Goal: Transaction & Acquisition: Book appointment/travel/reservation

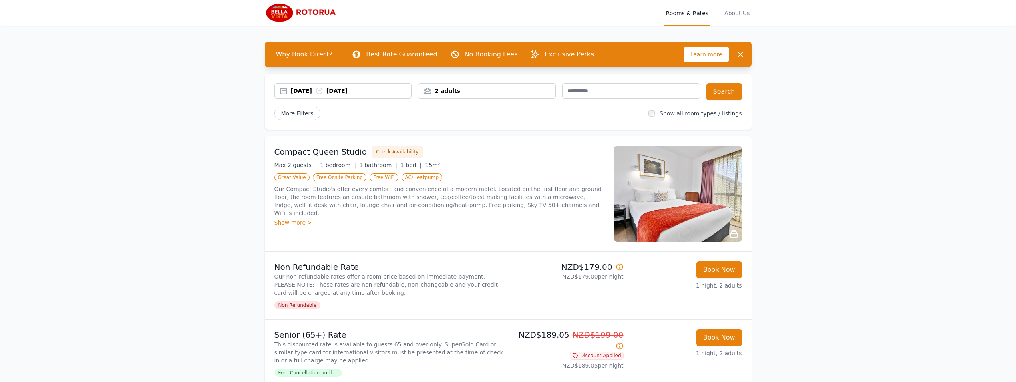
click at [687, 199] on img at bounding box center [678, 194] width 128 height 96
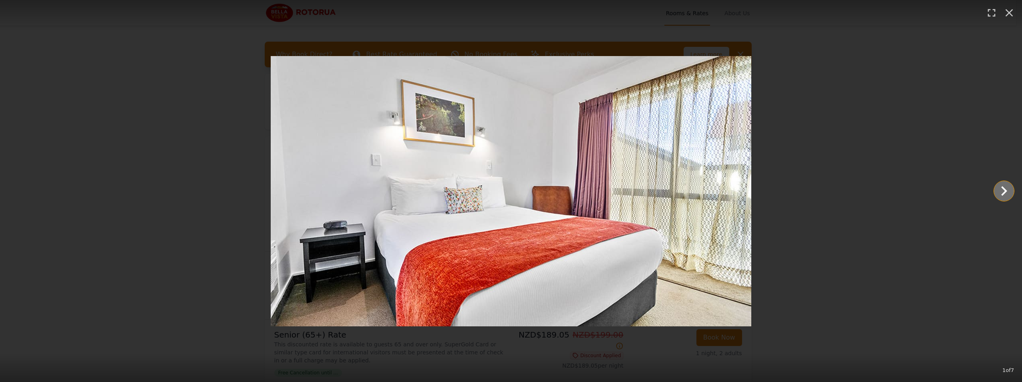
click at [1005, 188] on icon "Show slide 2 of 7" at bounding box center [1003, 190] width 19 height 19
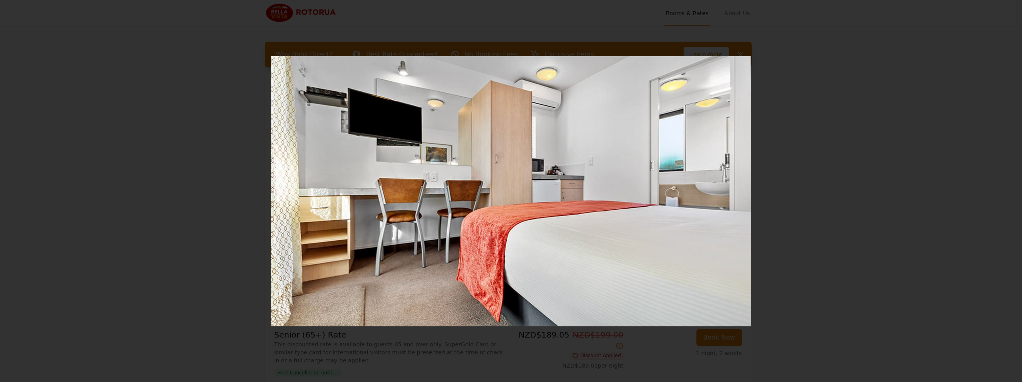
click at [1005, 188] on icon "Show slide 3 of 7" at bounding box center [1003, 190] width 19 height 19
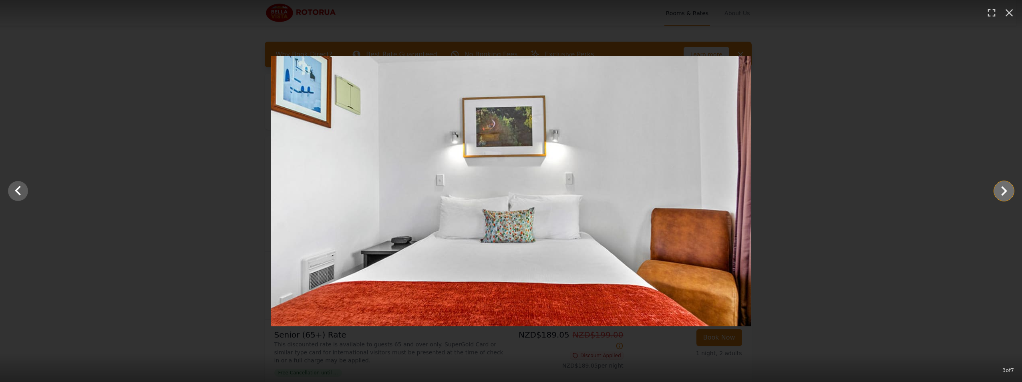
click at [1005, 188] on icon "Show slide 4 of 7" at bounding box center [1003, 190] width 19 height 19
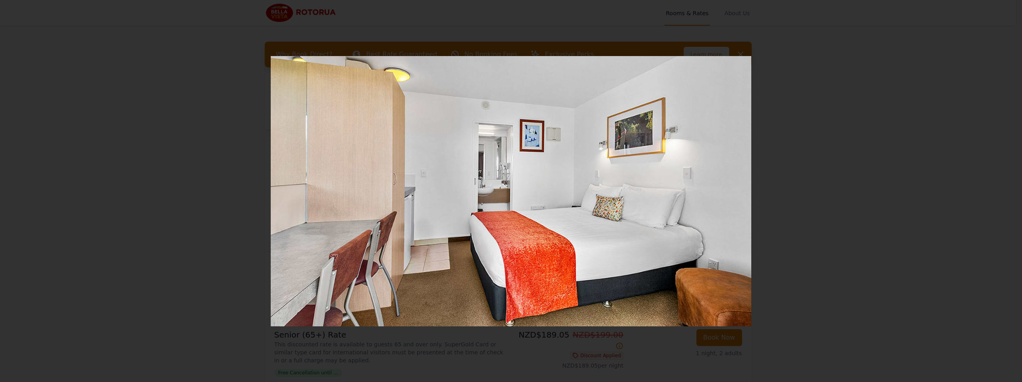
click at [1005, 188] on icon "Show slide 5 of 7" at bounding box center [1003, 190] width 19 height 19
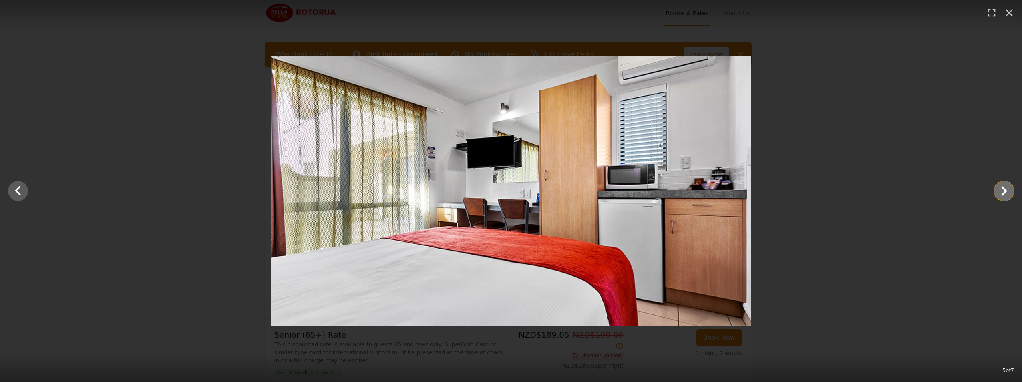
click at [1005, 188] on icon "Show slide 6 of 7" at bounding box center [1003, 190] width 19 height 19
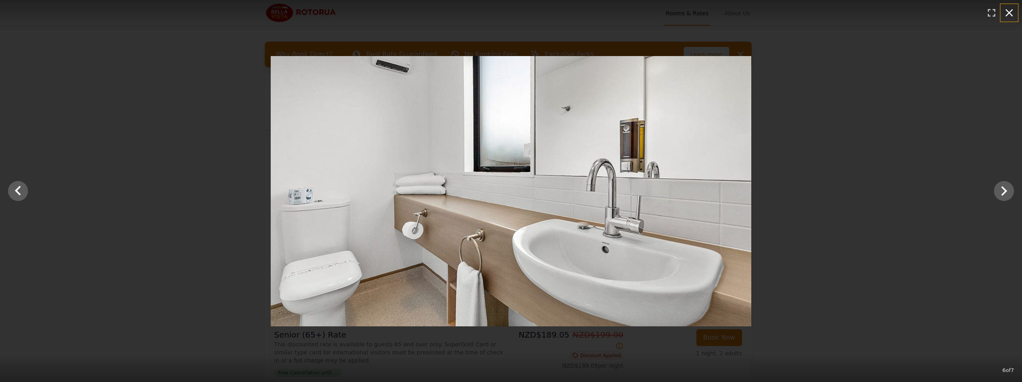
click at [1006, 12] on icon "button" at bounding box center [1009, 12] width 13 height 13
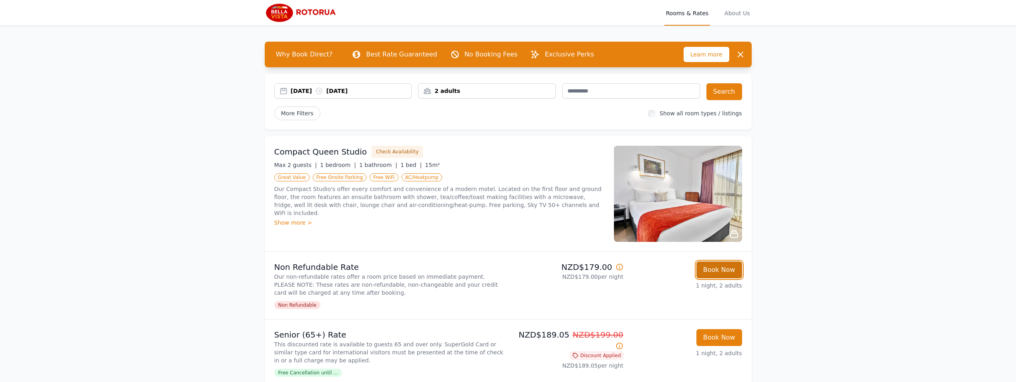
click at [716, 271] on button "Book Now" at bounding box center [719, 269] width 46 height 17
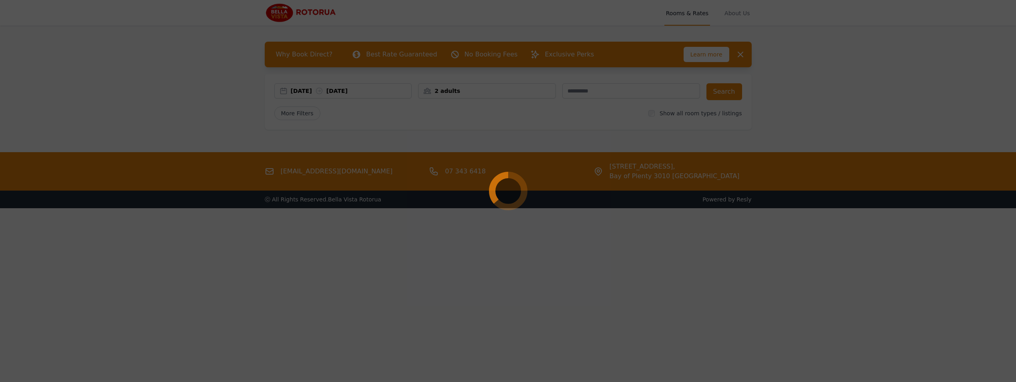
select select "**"
